Goal: Task Accomplishment & Management: Manage account settings

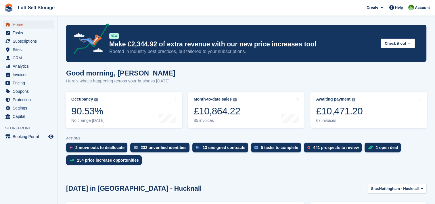
click at [26, 22] on span "Home" at bounding box center [30, 24] width 35 height 8
click at [342, 122] on div "67 invoices" at bounding box center [339, 120] width 47 height 5
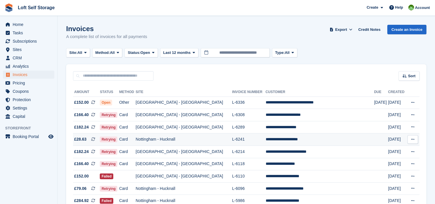
click at [239, 136] on td "L-6241" at bounding box center [248, 139] width 33 height 12
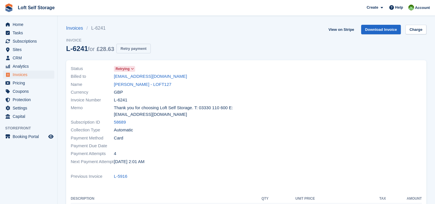
click at [136, 51] on button "Retry payment" at bounding box center [134, 48] width 34 height 9
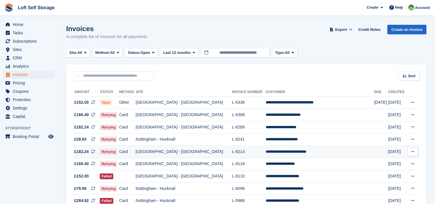
click at [232, 148] on td "L-6214" at bounding box center [248, 152] width 33 height 12
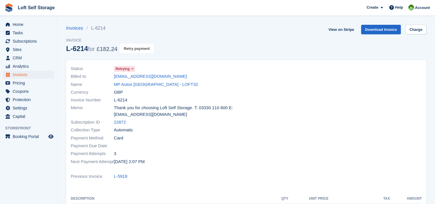
click at [136, 46] on button "Retry payment" at bounding box center [137, 48] width 34 height 9
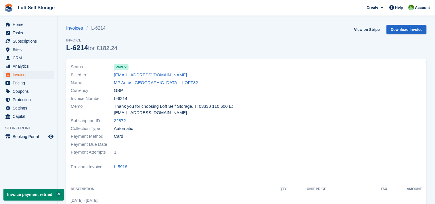
click at [170, 52] on div "Invoices L-6214 Invoice L-6214 for £182.24 View on Stripe Download Invoice" at bounding box center [246, 42] width 360 height 34
click at [11, 24] on span "menu" at bounding box center [7, 24] width 7 height 7
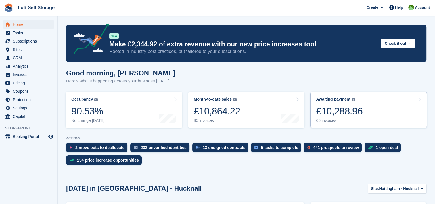
click at [341, 115] on div "£10,288.96" at bounding box center [339, 111] width 47 height 12
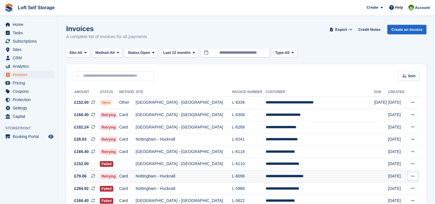
click at [193, 177] on td "Nottingham - Hucknall" at bounding box center [184, 176] width 96 height 12
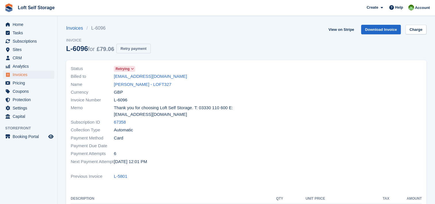
click at [140, 47] on button "Retry payment" at bounding box center [134, 48] width 34 height 9
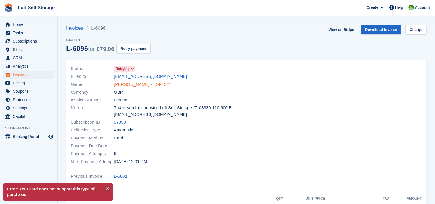
click at [136, 85] on link "[PERSON_NAME] - LOFT327" at bounding box center [143, 84] width 58 height 7
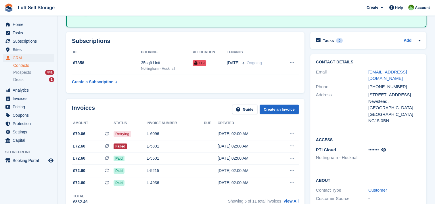
scroll to position [58, 0]
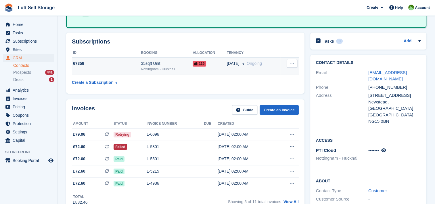
click at [148, 60] on div "35sqft Unit" at bounding box center [167, 63] width 52 height 6
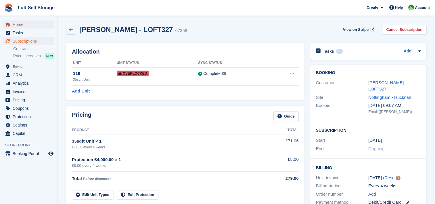
click at [22, 25] on span "Home" at bounding box center [30, 24] width 35 height 8
